Goal: Find specific page/section: Find specific page/section

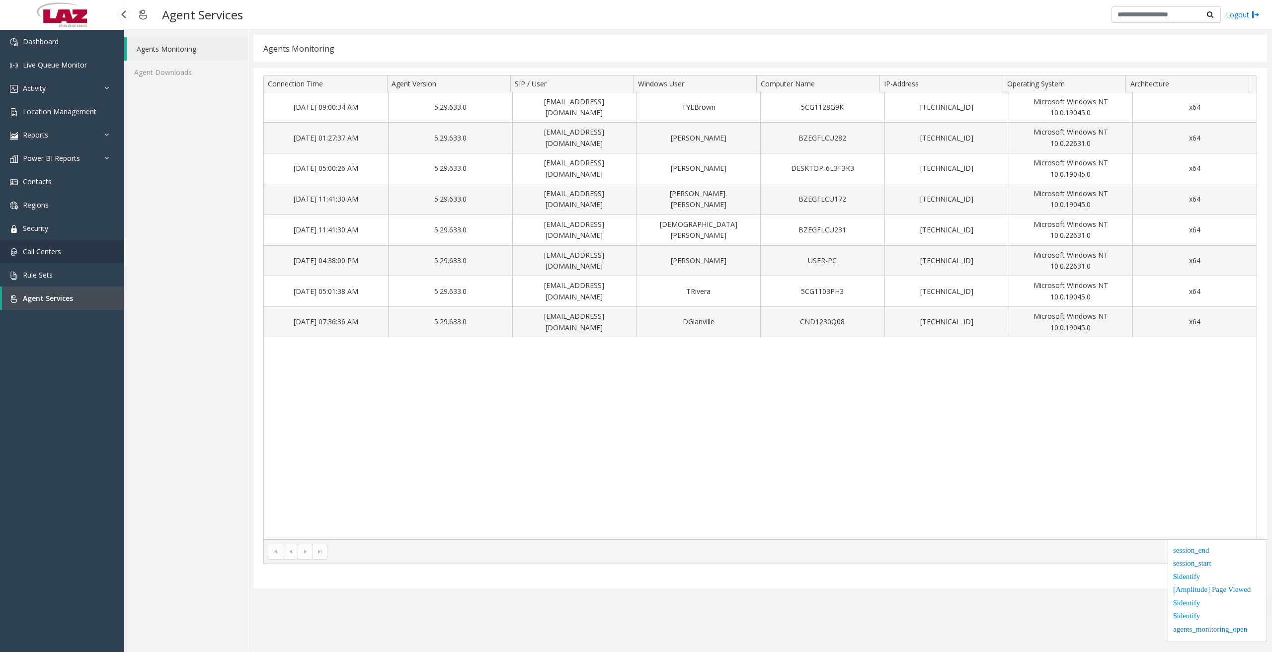
click at [38, 257] on link "Call Centers" at bounding box center [62, 251] width 124 height 23
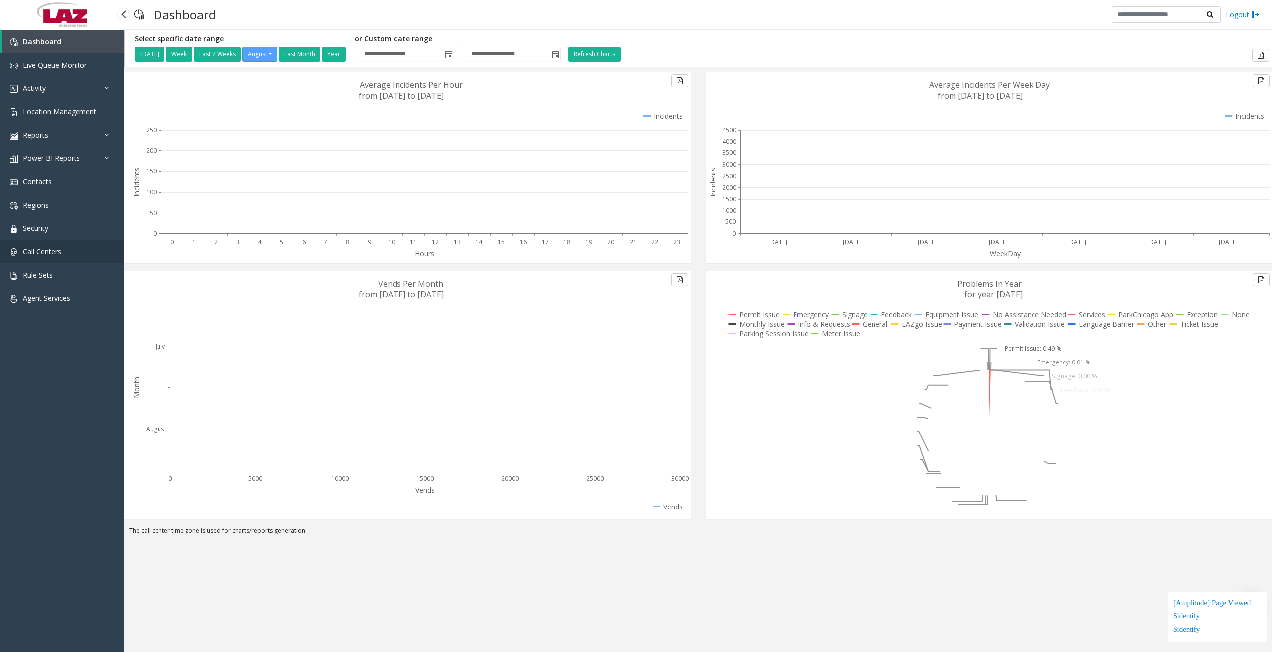
click at [47, 246] on link "Call Centers" at bounding box center [62, 251] width 124 height 23
